Goal: Communication & Community: Answer question/provide support

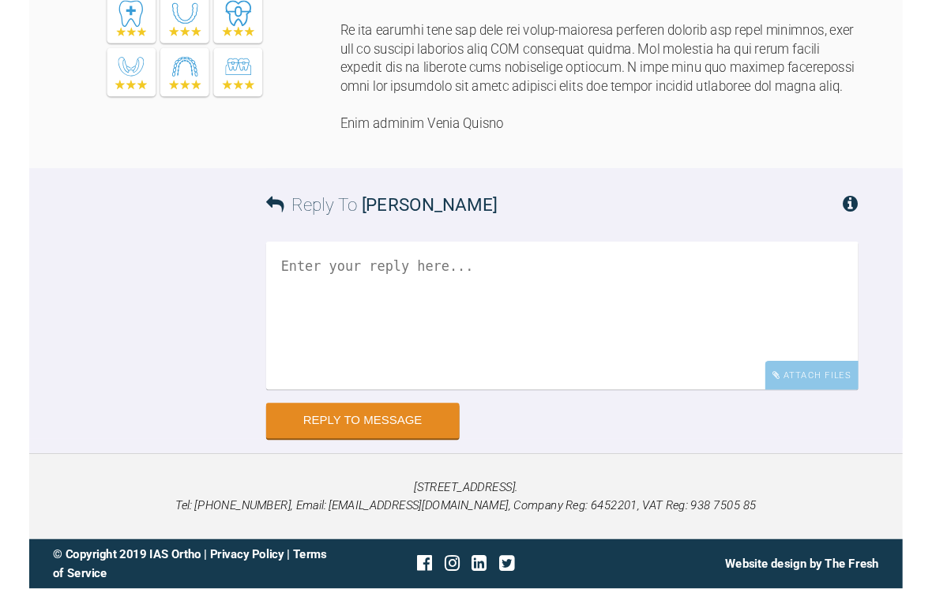
scroll to position [2445, 0]
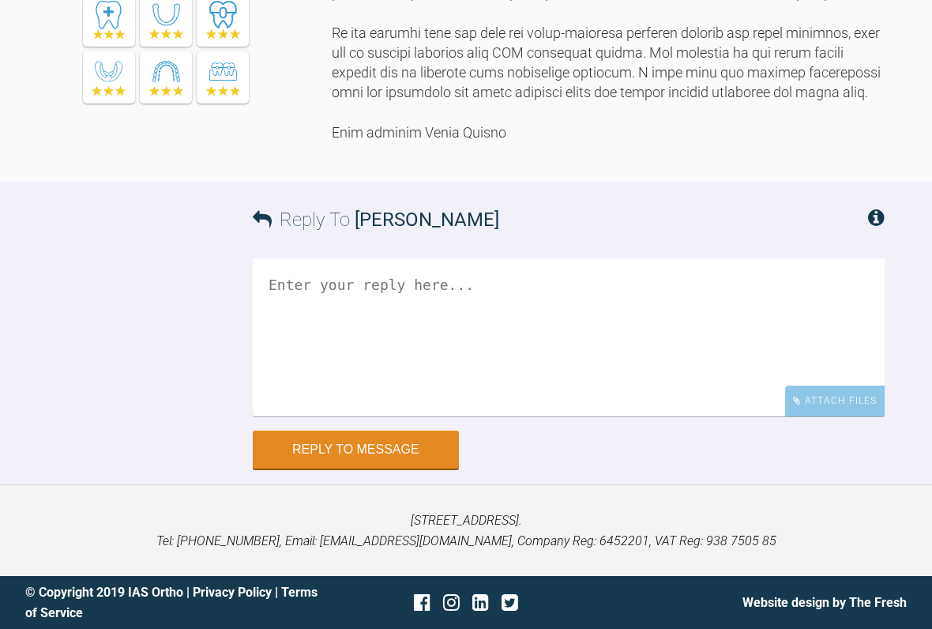
click at [384, 416] on textarea at bounding box center [569, 337] width 632 height 158
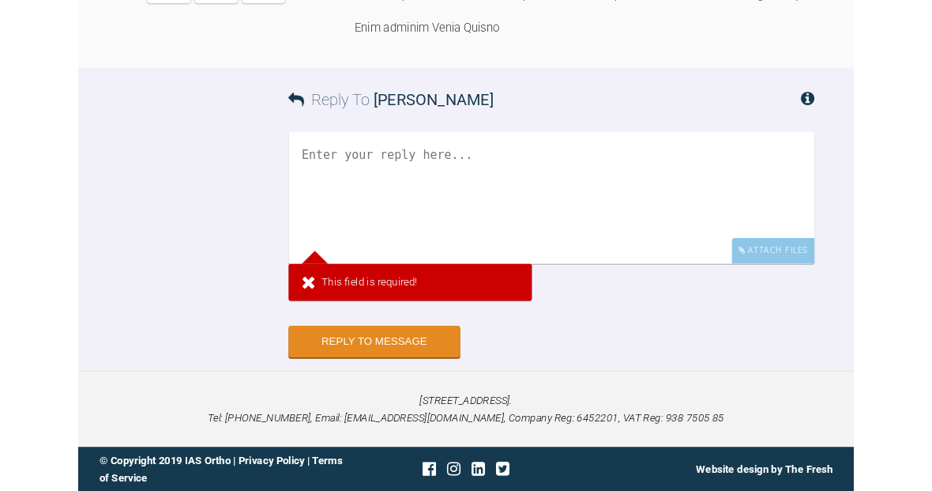
scroll to position [2771, 0]
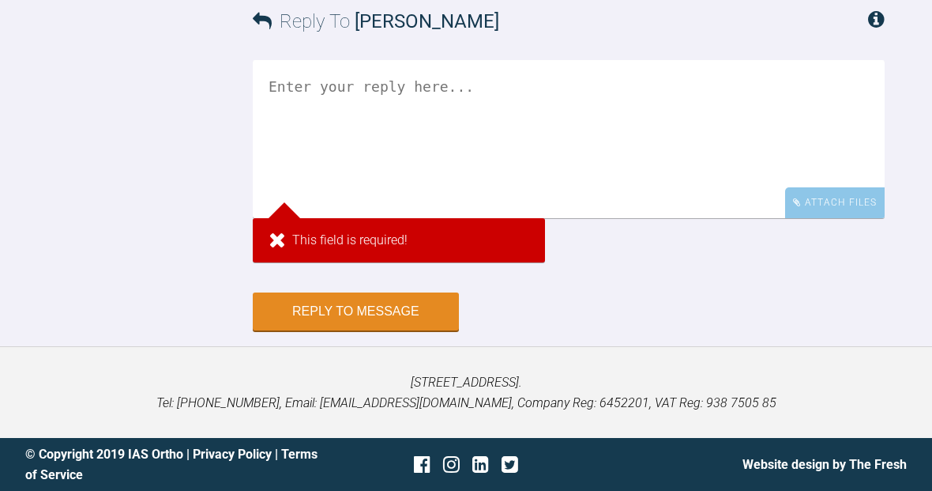
click at [313, 164] on textarea at bounding box center [569, 139] width 632 height 158
paste textarea "Dear [PERSON_NAME], Thanks for taking time looking at this case. The patient is…"
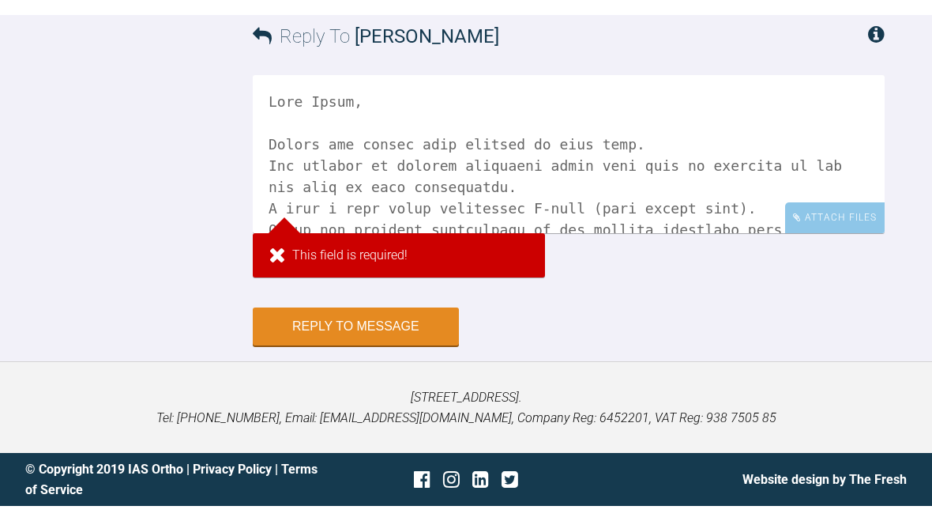
scroll to position [343, 0]
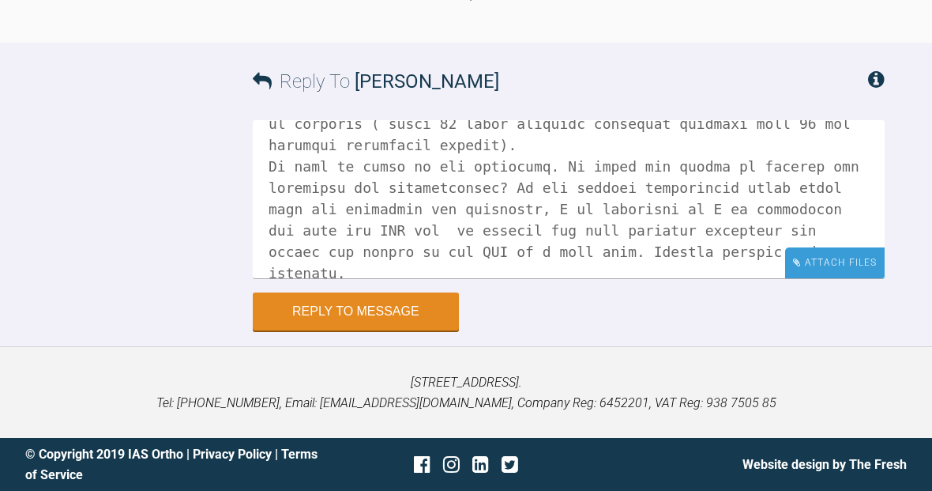
type textarea "Dear [PERSON_NAME], Thanks for taking time looking at this case. The patient is…"
click at [847, 278] on div "Attach Files" at bounding box center [835, 262] width 100 height 31
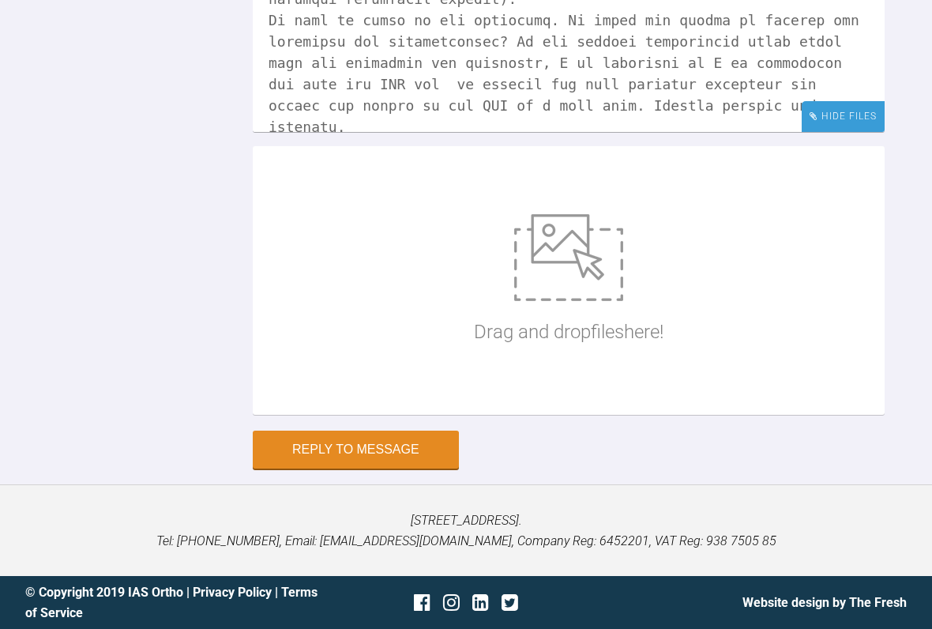
scroll to position [2936, 0]
click at [566, 254] on img at bounding box center [568, 257] width 109 height 87
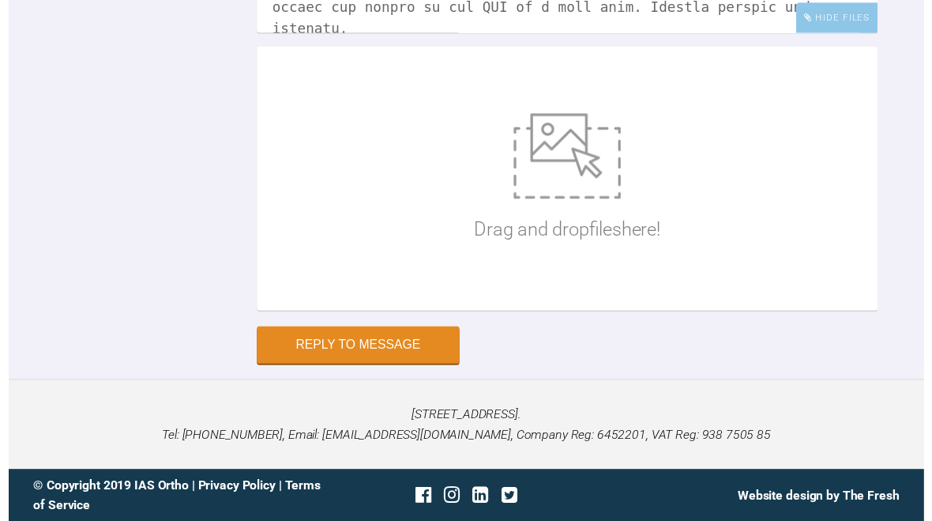
scroll to position [3044, 0]
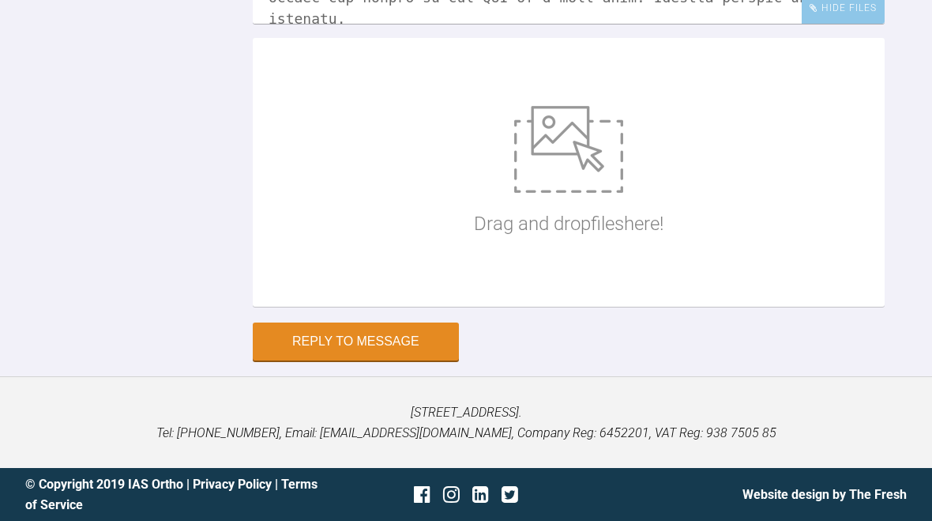
click at [590, 173] on img at bounding box center [568, 149] width 109 height 87
type input "C:\fakepath\JT4.jpg"
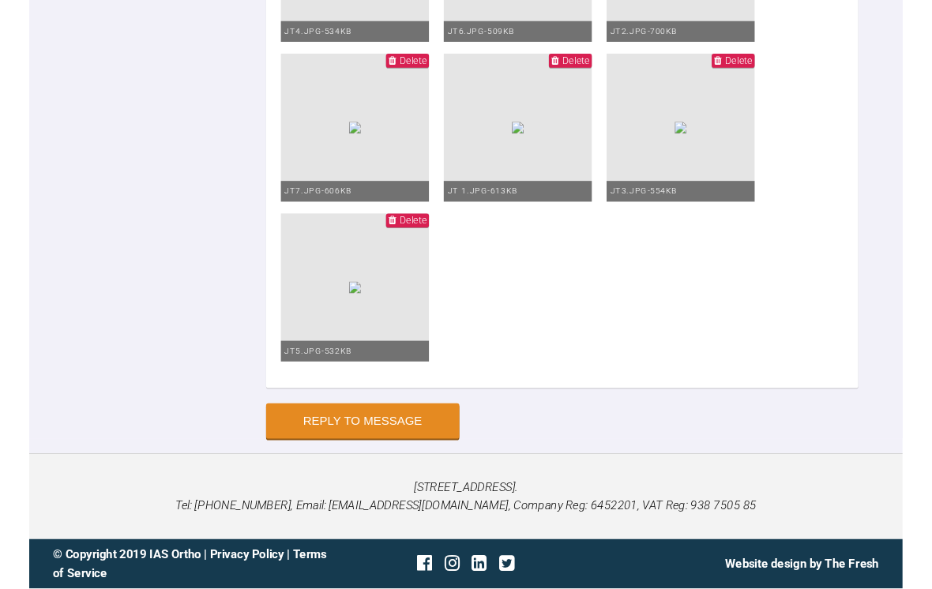
scroll to position [99, 0]
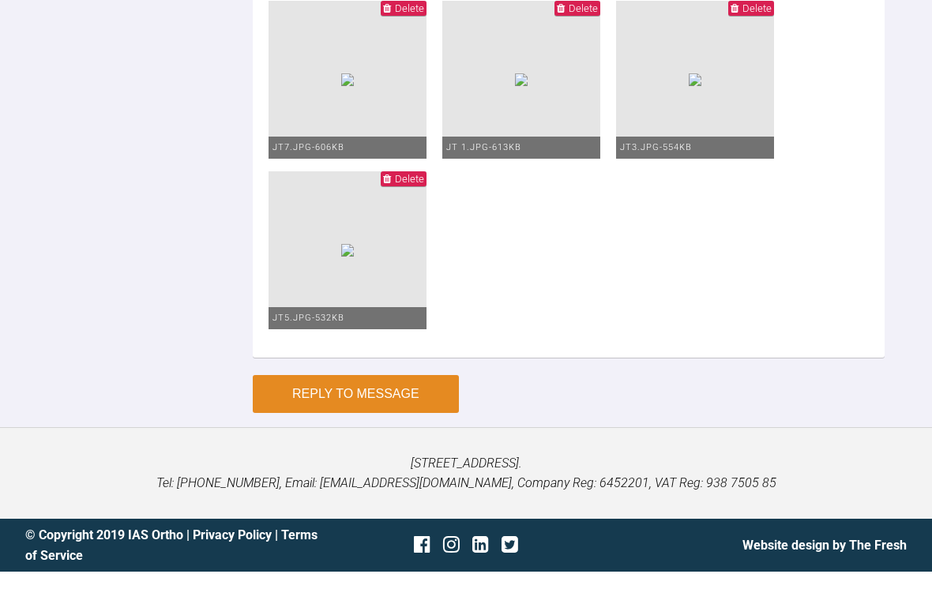
scroll to position [3429, 0]
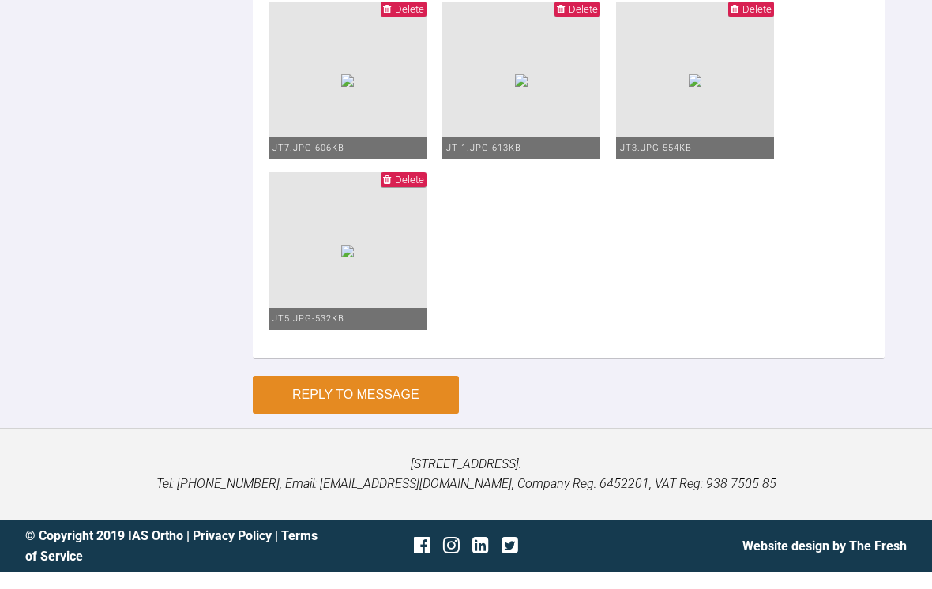
type textarea "Dear [PERSON_NAME], Thanks for taking time looking at this case. The patient is…"
click at [403, 400] on button "Reply to Message" at bounding box center [356, 412] width 206 height 38
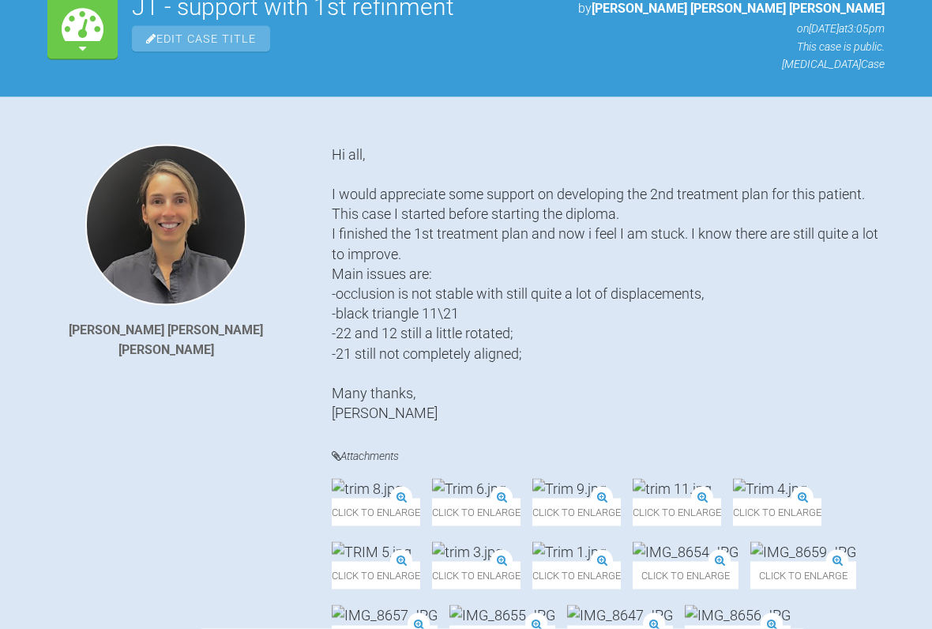
scroll to position [0, 0]
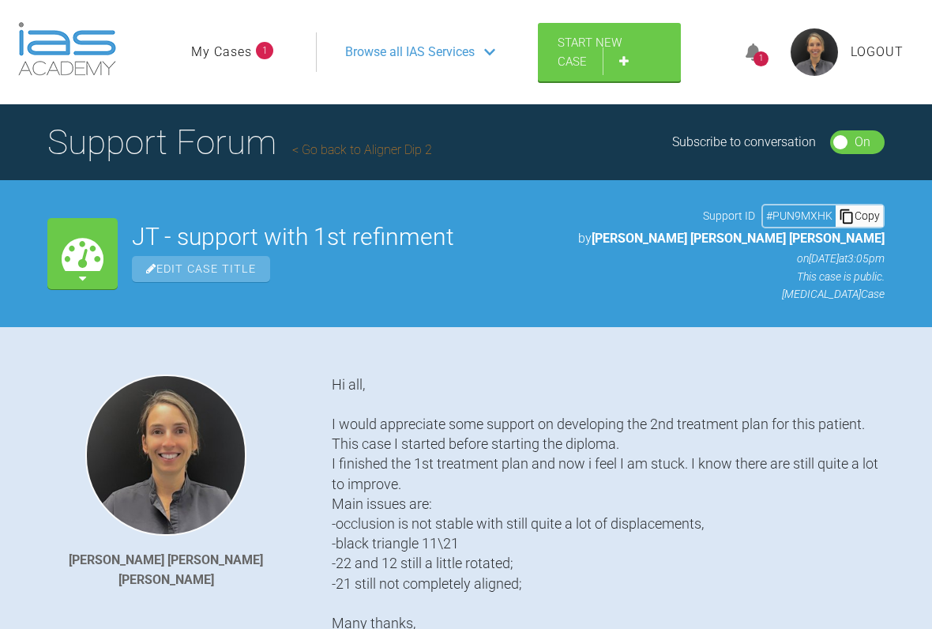
click at [875, 54] on span "Logout" at bounding box center [877, 52] width 53 height 21
